Goal: Task Accomplishment & Management: Manage account settings

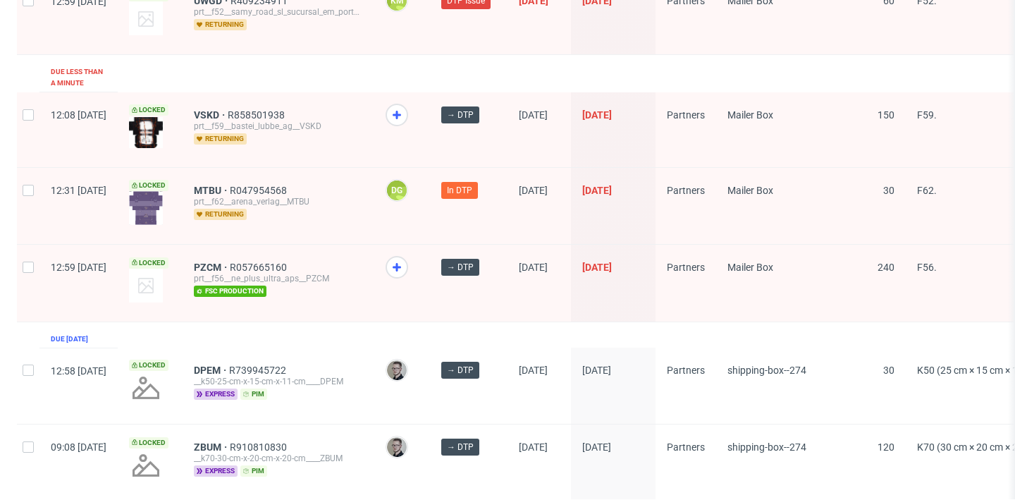
scroll to position [2282, 0]
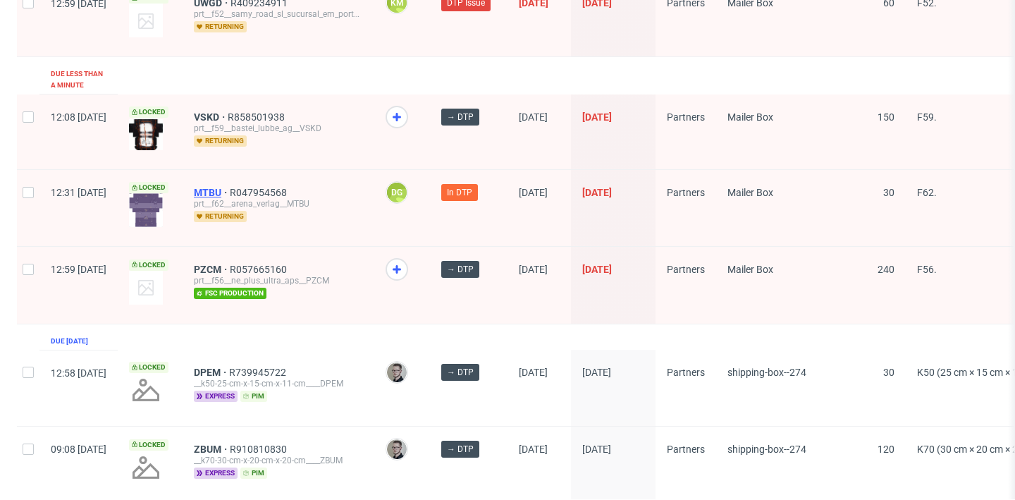
click at [230, 187] on span "MTBU" at bounding box center [212, 192] width 36 height 11
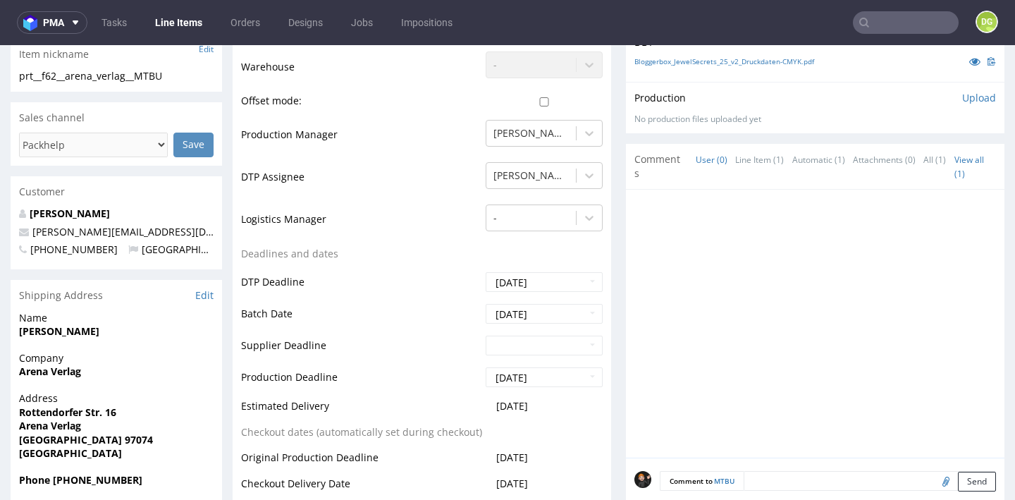
scroll to position [82, 0]
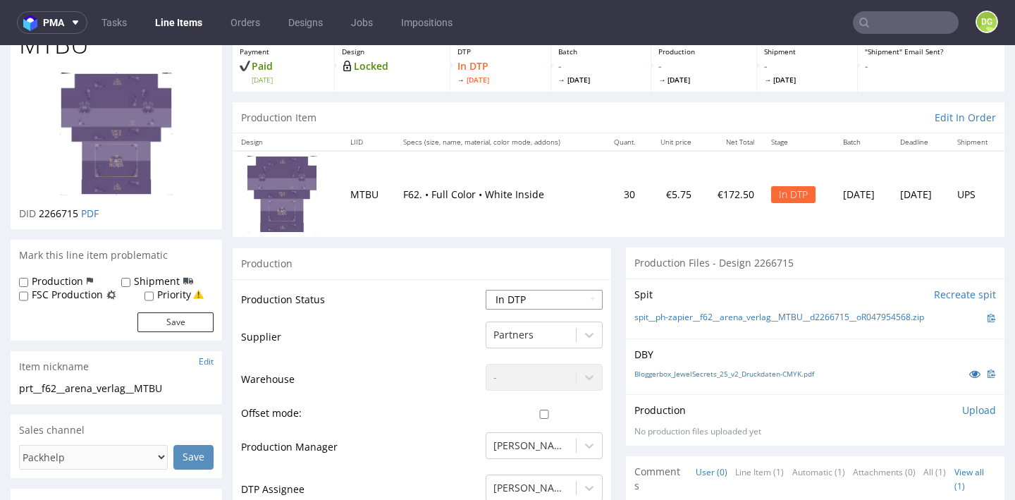
select select "dtp_issue"
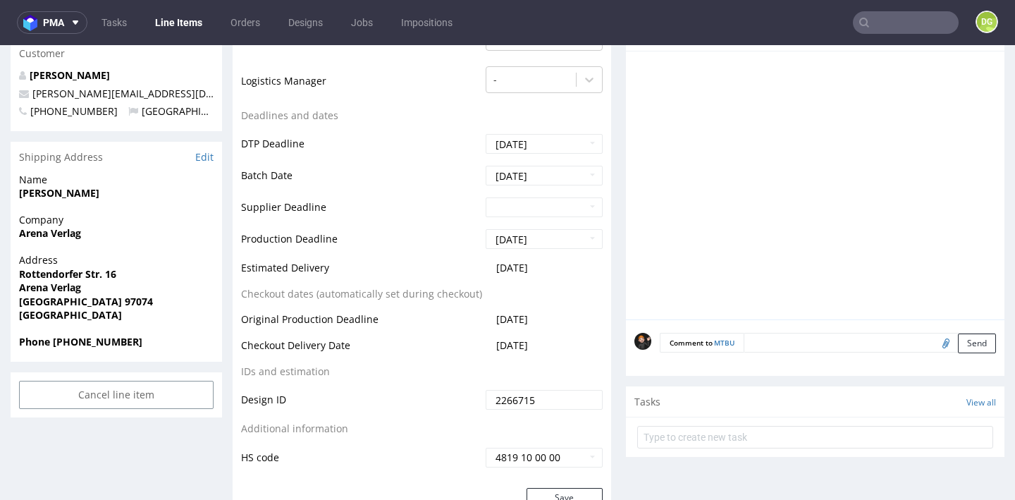
scroll to position [568, 0]
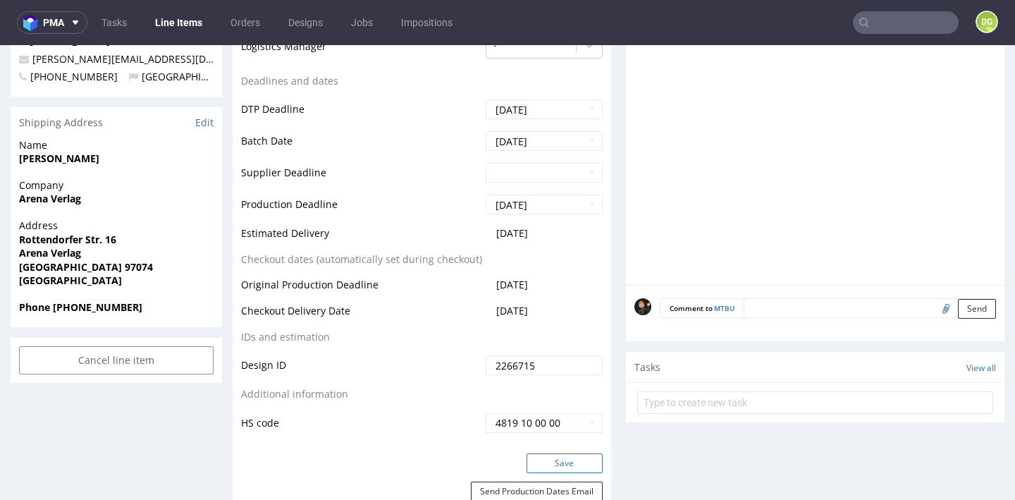
click at [544, 461] on button "Save" at bounding box center [565, 463] width 76 height 20
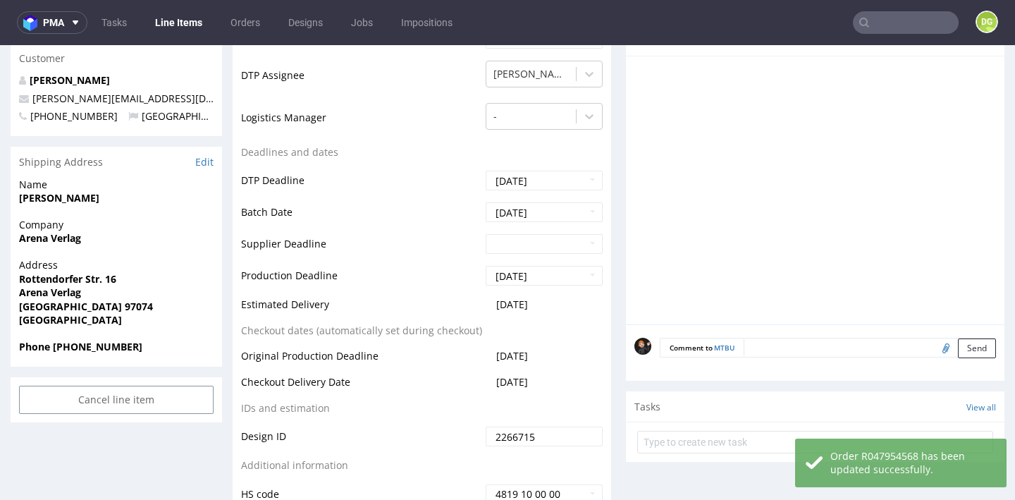
scroll to position [548, 0]
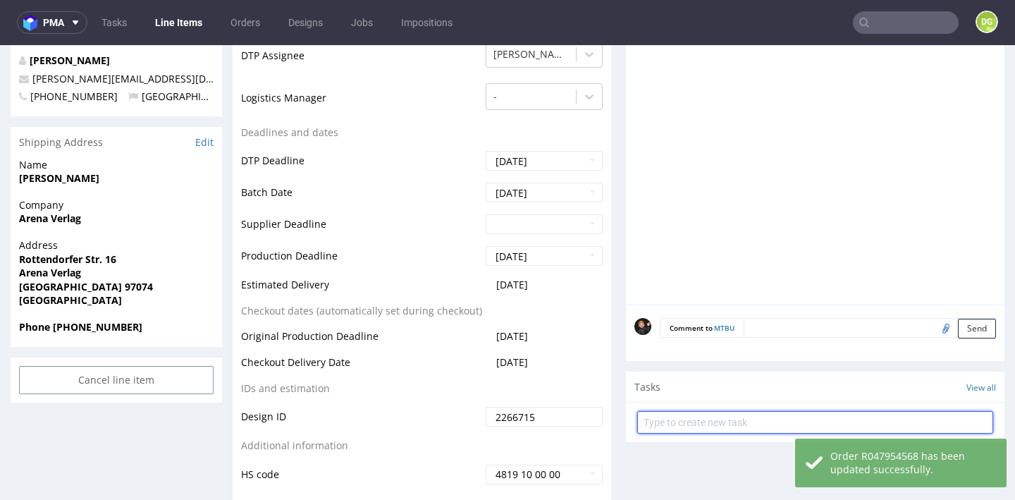
click at [701, 411] on input "text" at bounding box center [815, 422] width 356 height 23
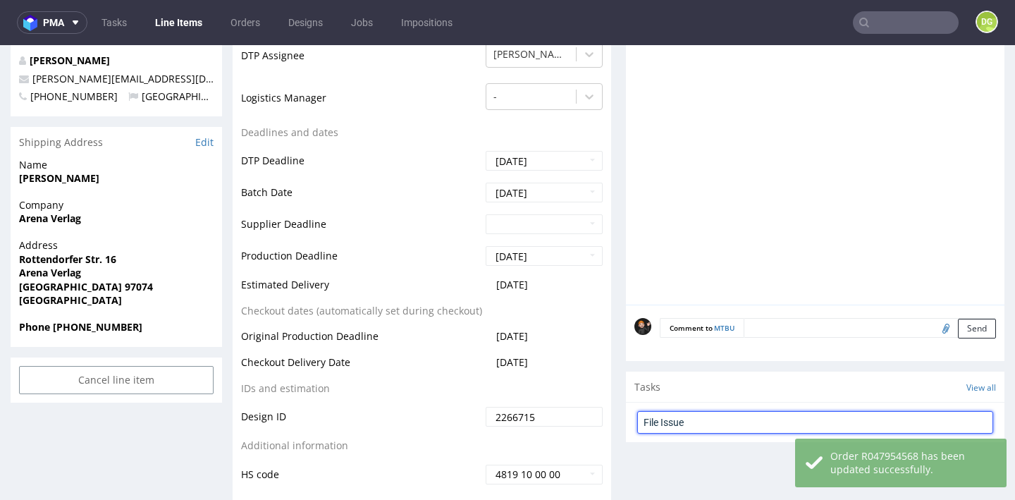
type input "File Issue"
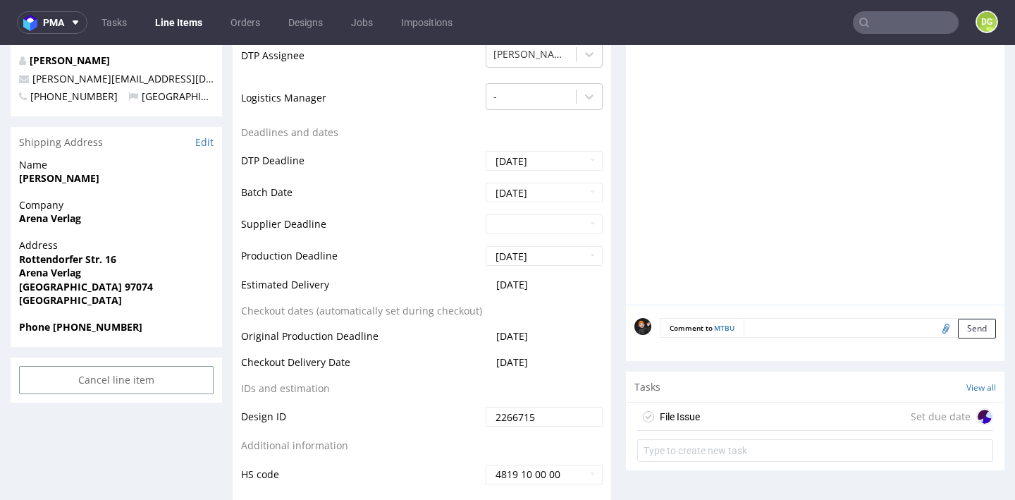
click at [711, 403] on div "File Issue Set due date" at bounding box center [815, 417] width 356 height 28
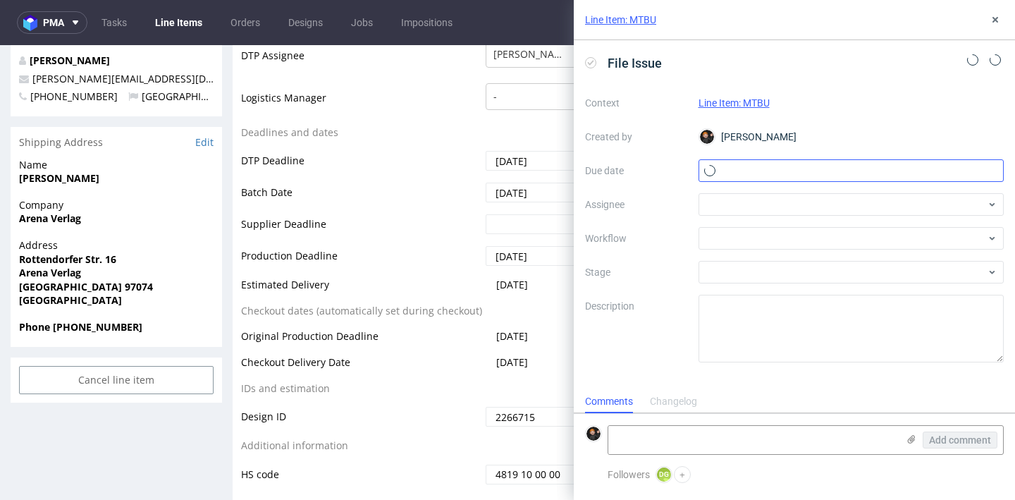
scroll to position [11, 0]
click at [749, 175] on input "text" at bounding box center [852, 170] width 306 height 23
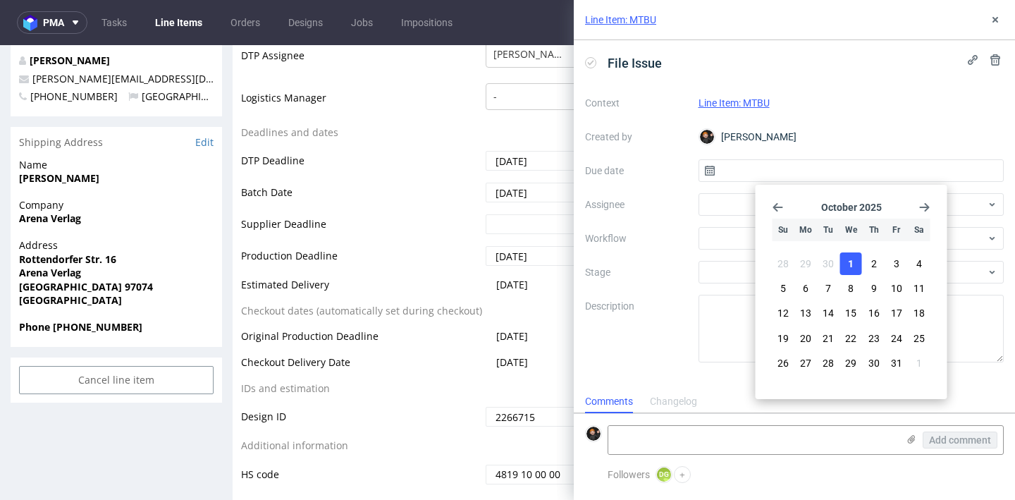
click at [854, 264] on span "1" at bounding box center [851, 264] width 6 height 14
type input "[DATE]"
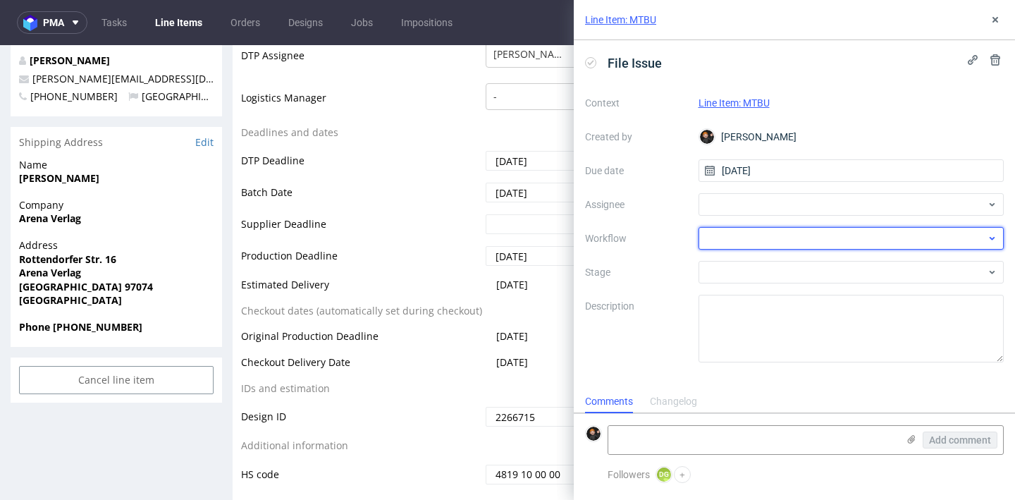
click at [735, 238] on div at bounding box center [852, 238] width 306 height 23
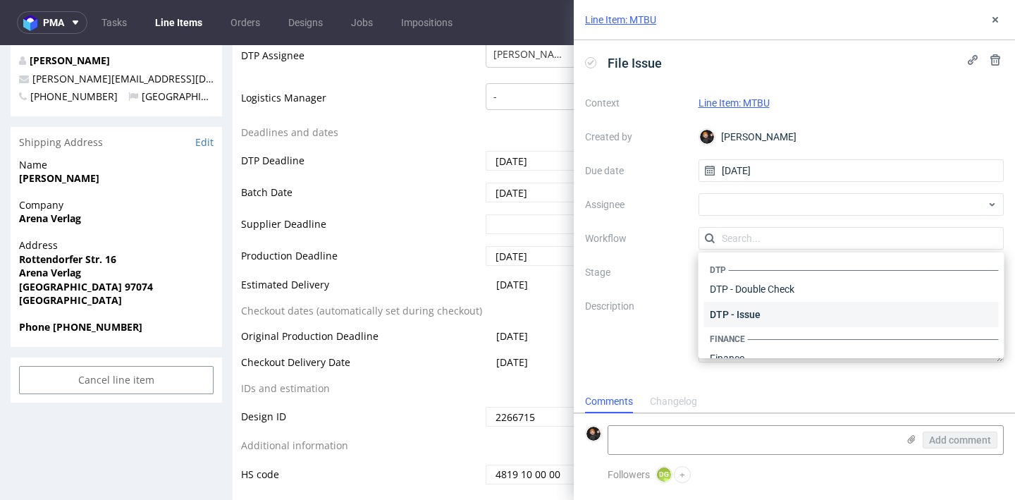
click at [752, 312] on div "DTP - Issue" at bounding box center [851, 314] width 295 height 25
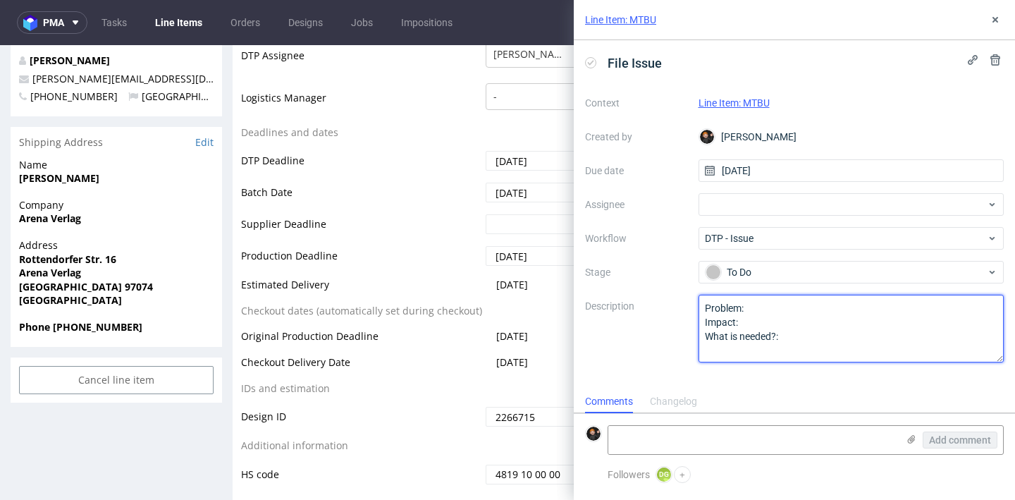
drag, startPoint x: 731, startPoint y: 323, endPoint x: 663, endPoint y: 292, distance: 75.1
click at [663, 292] on div "Context Line Item: MTBU Created by Dominik Grosicki Due date 01/10/2025 Assigne…" at bounding box center [794, 227] width 419 height 271
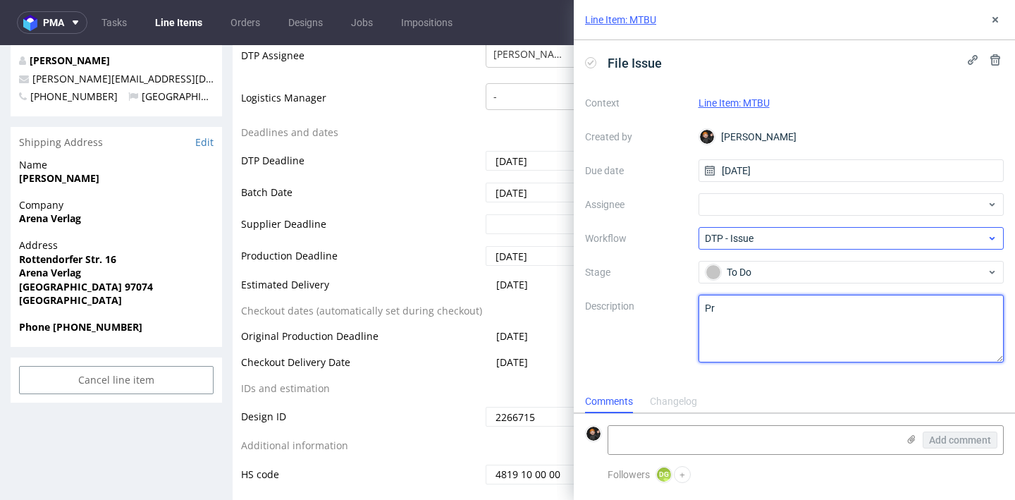
type textarea "P"
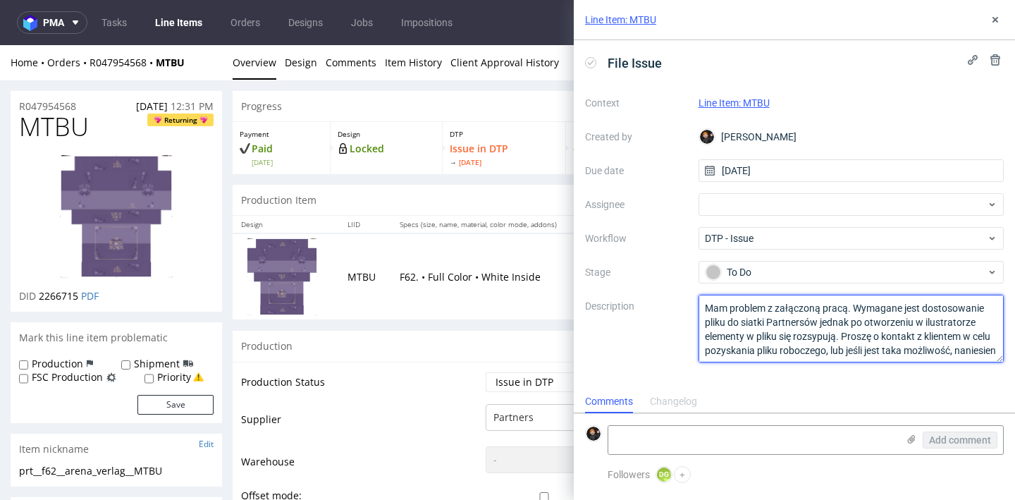
scroll to position [8, 0]
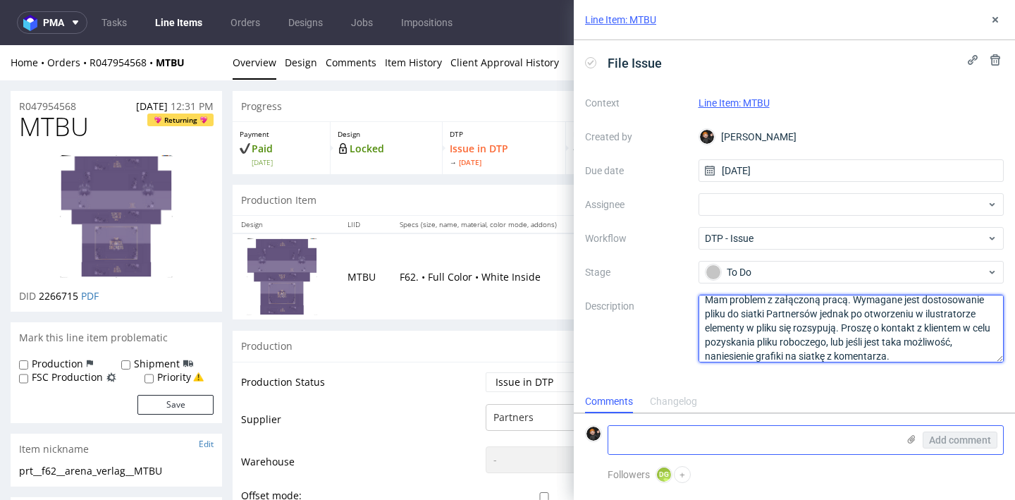
type textarea "Mam problem z załączoną pracą. Wymagane jest dostosowanie pliku do siatki Partn…"
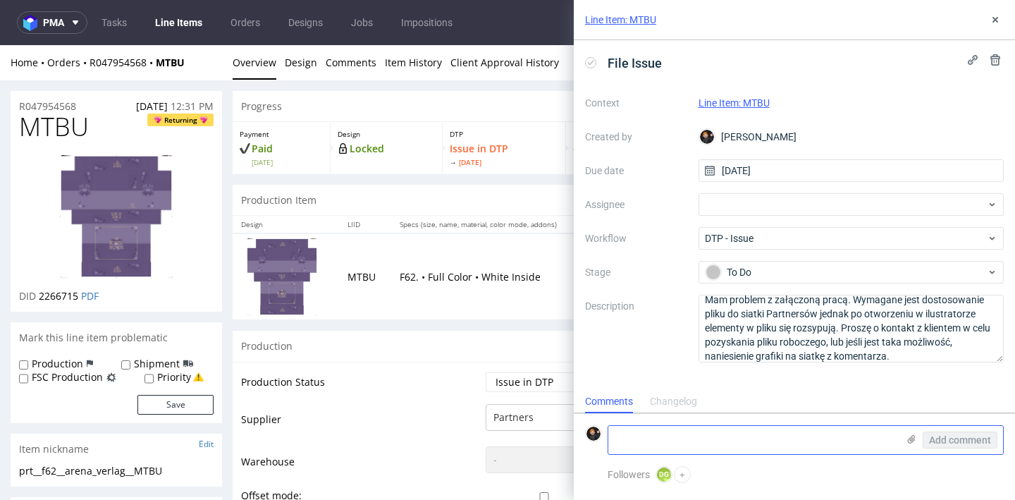
click at [909, 443] on use at bounding box center [912, 439] width 8 height 8
click at [0, 0] on input "file" at bounding box center [0, 0] width 0 height 0
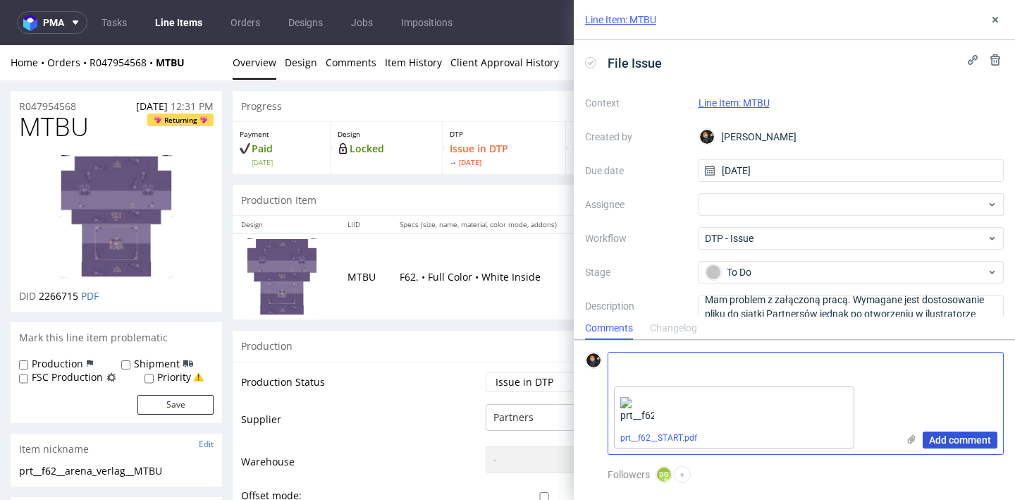
click at [947, 437] on span "Add comment" at bounding box center [960, 440] width 62 height 10
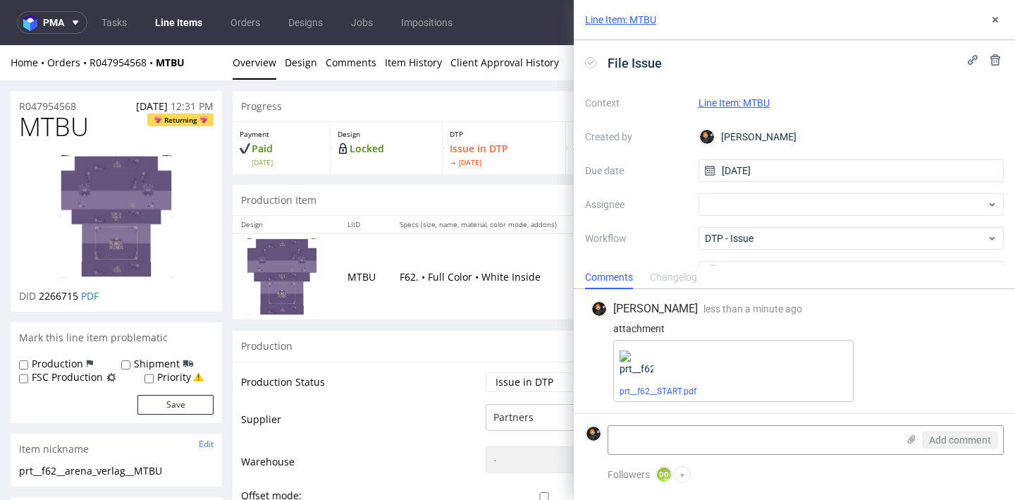
scroll to position [0, 0]
click at [164, 17] on link "Line Items" at bounding box center [179, 22] width 64 height 23
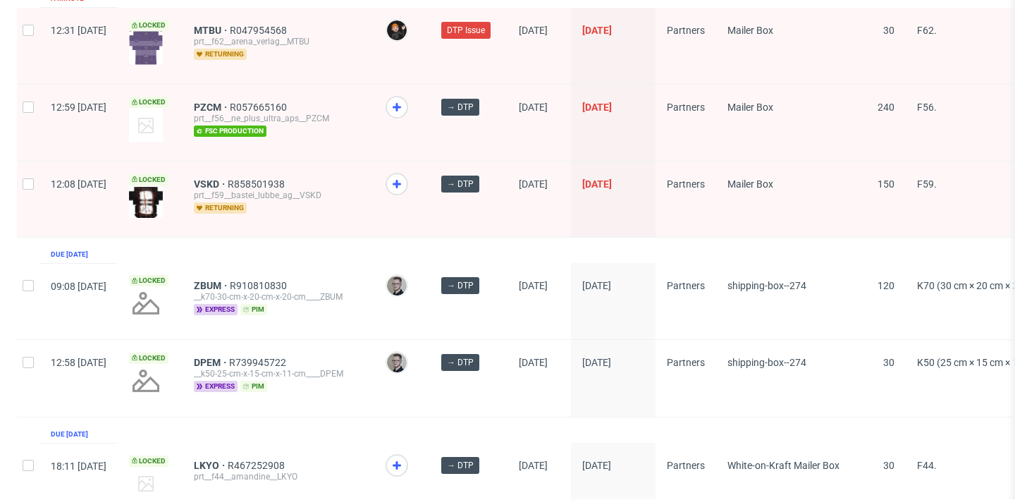
scroll to position [2372, 0]
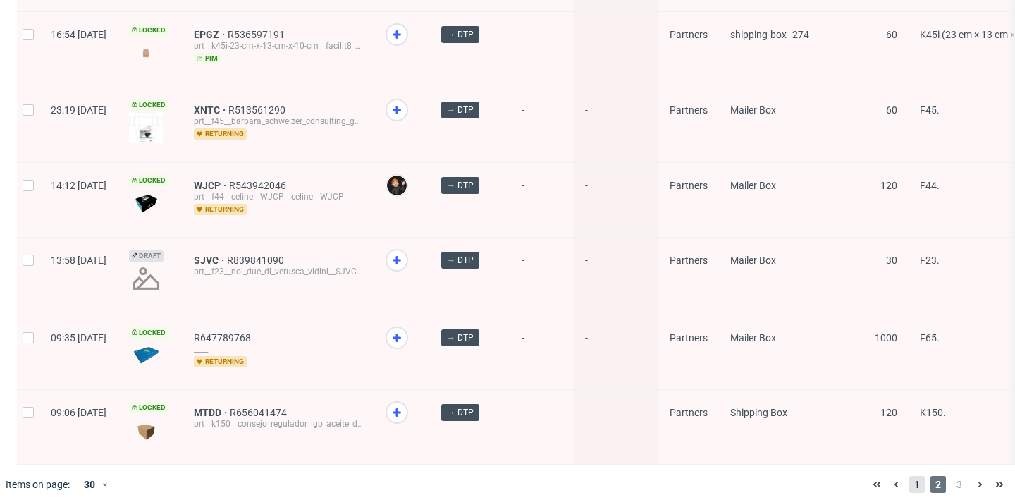
scroll to position [1956, 0]
click at [909, 478] on span "1" at bounding box center [917, 485] width 16 height 17
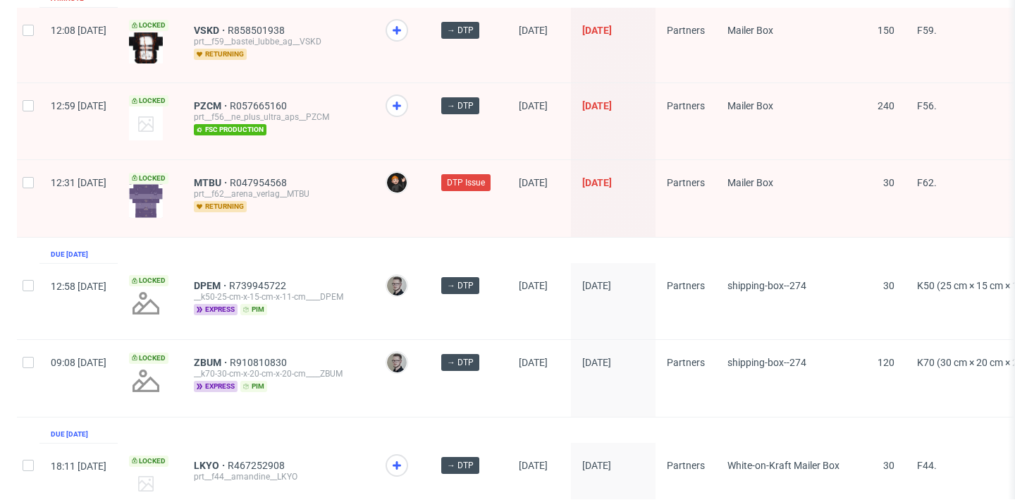
scroll to position [2370, 0]
click at [228, 459] on span "LKYO" at bounding box center [211, 464] width 34 height 11
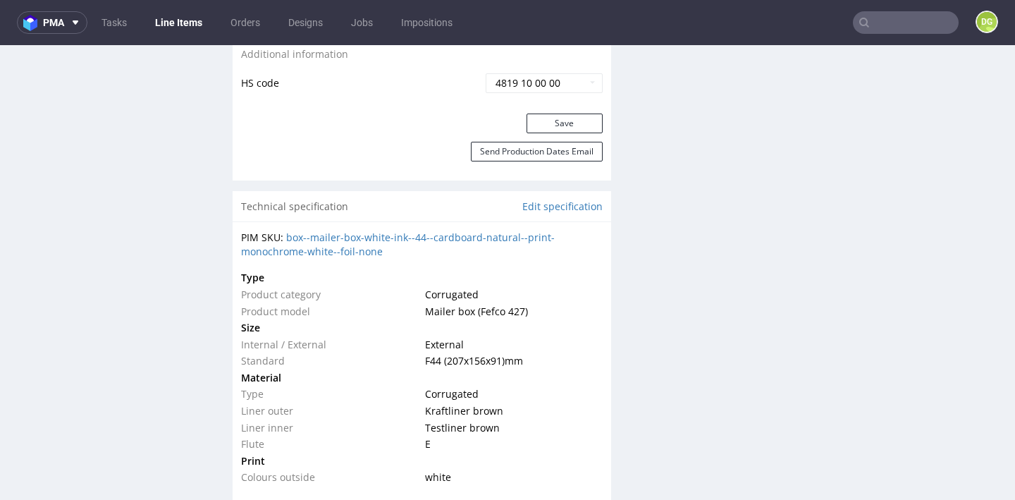
scroll to position [946, 0]
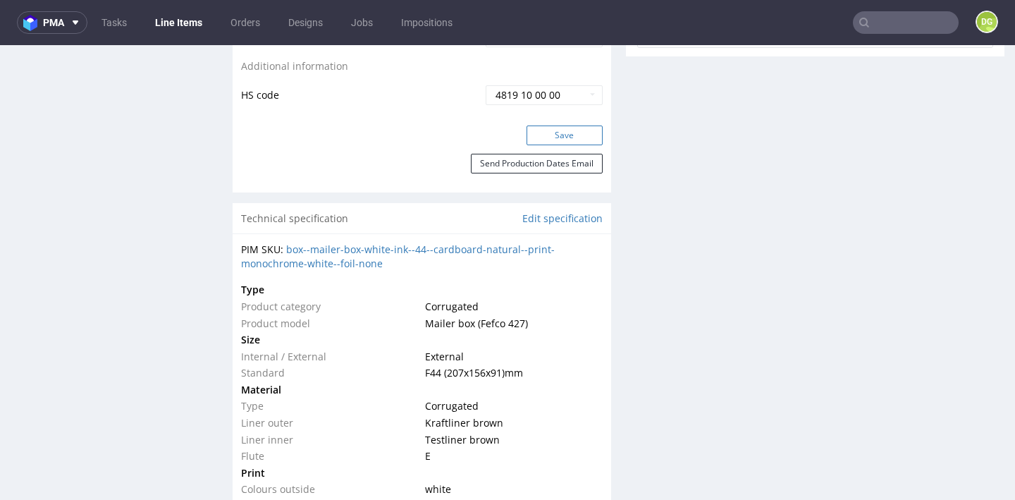
click at [572, 145] on button "Save" at bounding box center [565, 135] width 76 height 20
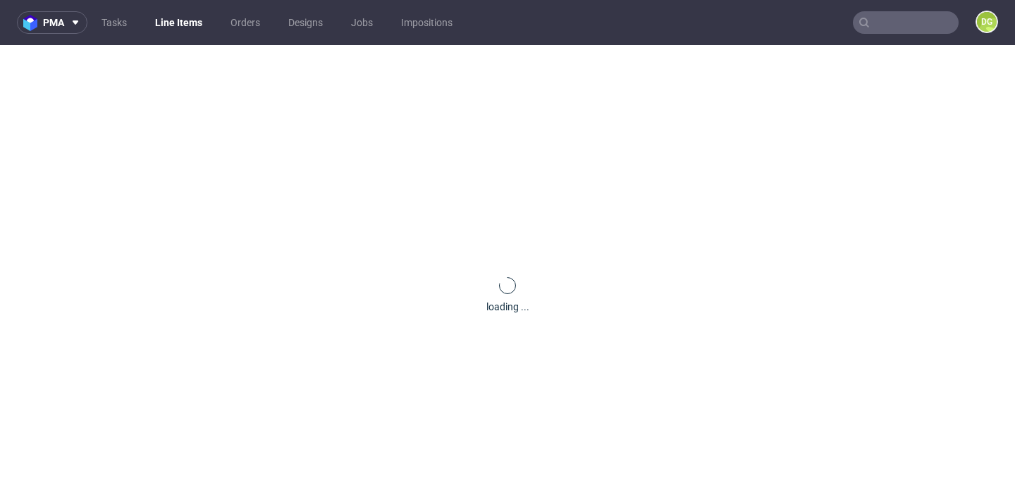
scroll to position [0, 0]
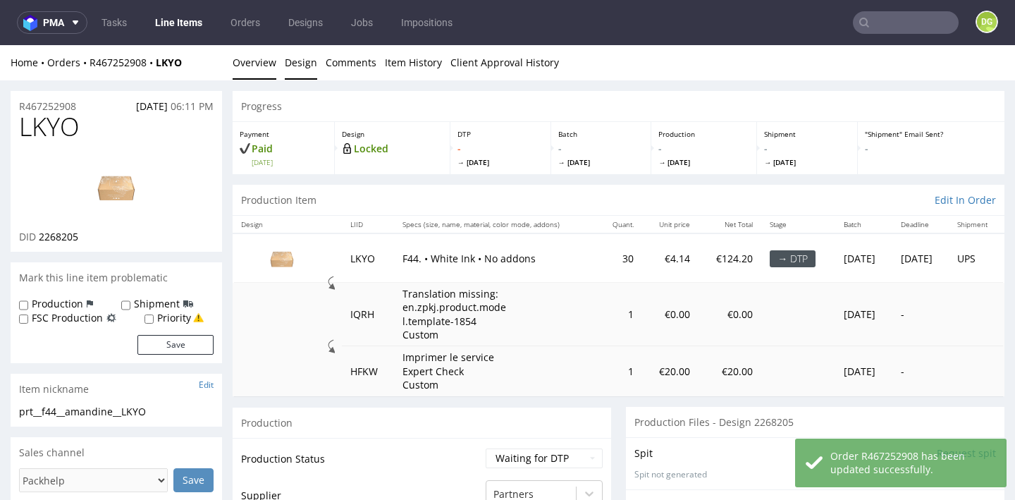
click at [307, 56] on link "Design" at bounding box center [301, 62] width 32 height 35
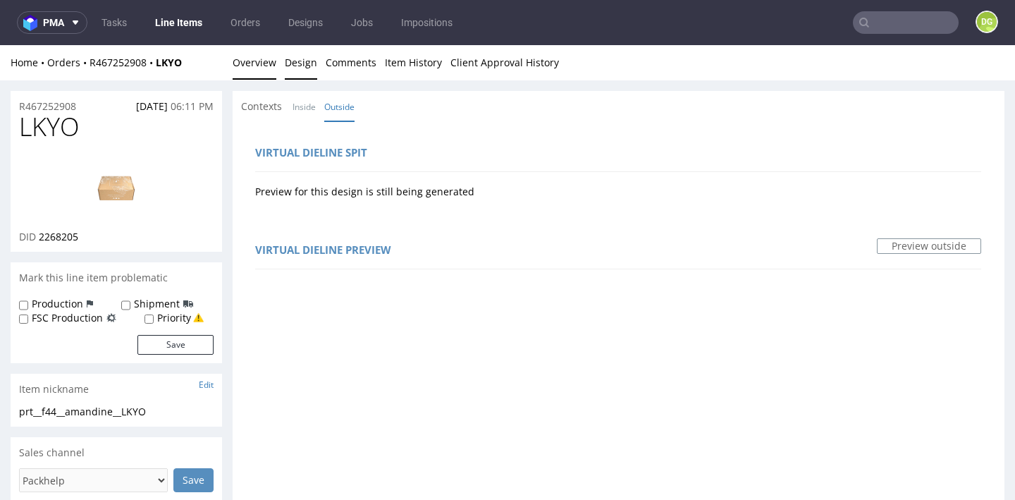
click at [262, 78] on link "Overview" at bounding box center [255, 62] width 44 height 35
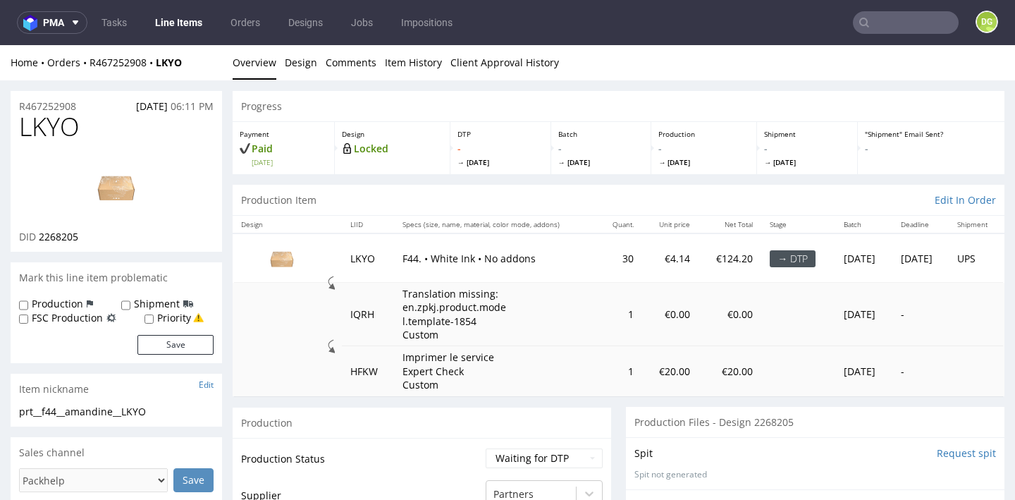
click at [113, 180] on img at bounding box center [116, 186] width 113 height 63
click at [165, 27] on link "Line Items" at bounding box center [179, 22] width 64 height 23
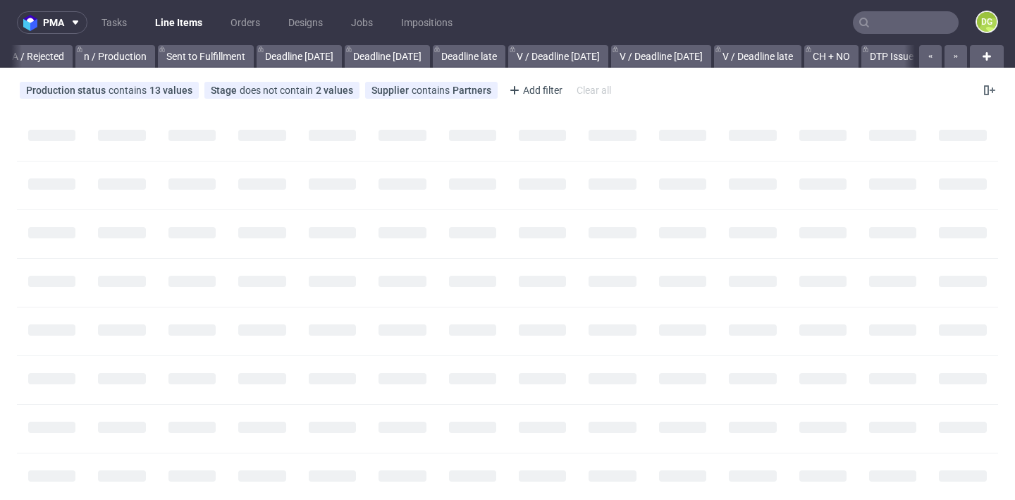
scroll to position [0, 1698]
